Goal: Transaction & Acquisition: Purchase product/service

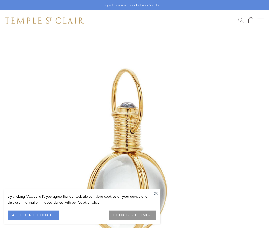
scroll to position [134, 0]
